Goal: Find specific page/section: Find specific page/section

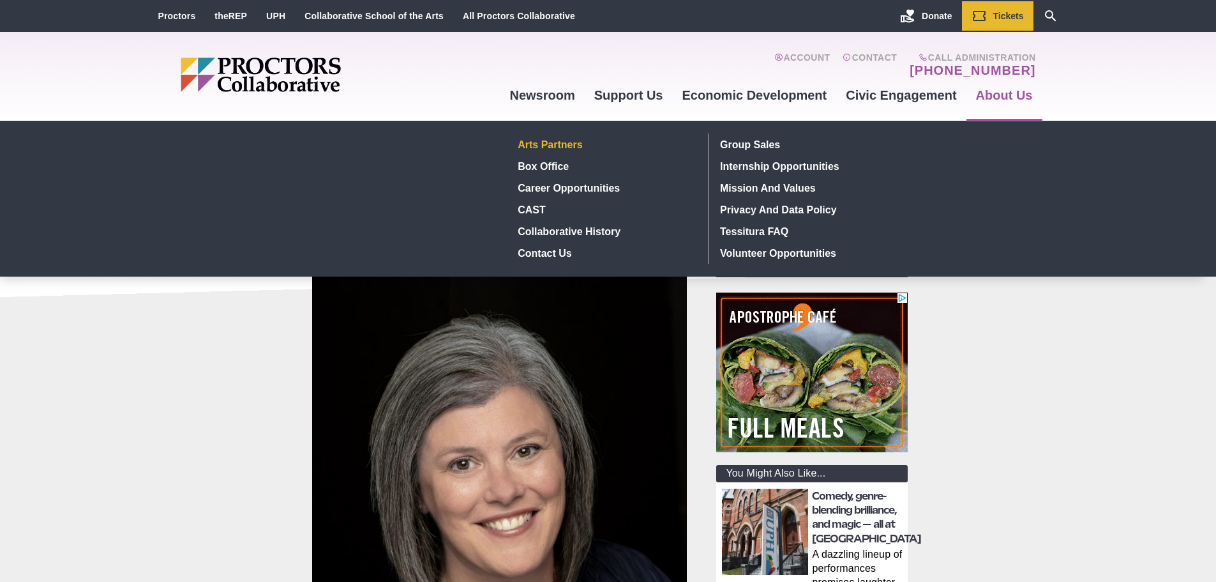
click at [564, 138] on link "Arts Partners" at bounding box center [606, 144] width 186 height 22
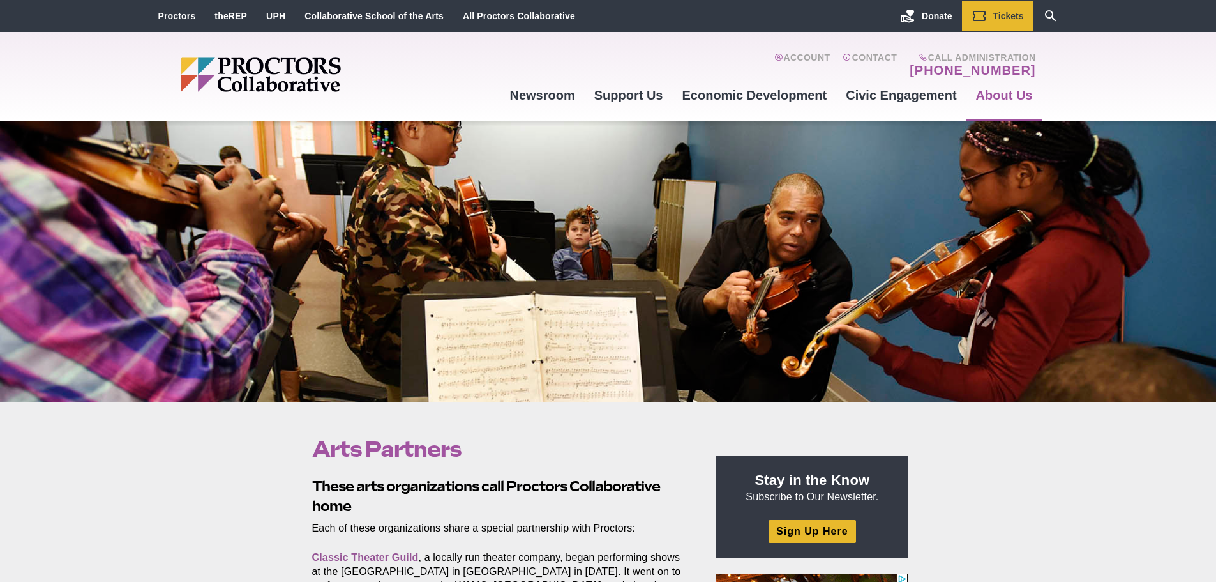
click at [460, 68] on div "Main site navigation and header" at bounding box center [341, 76] width 320 height 89
